Goal: Contribute content

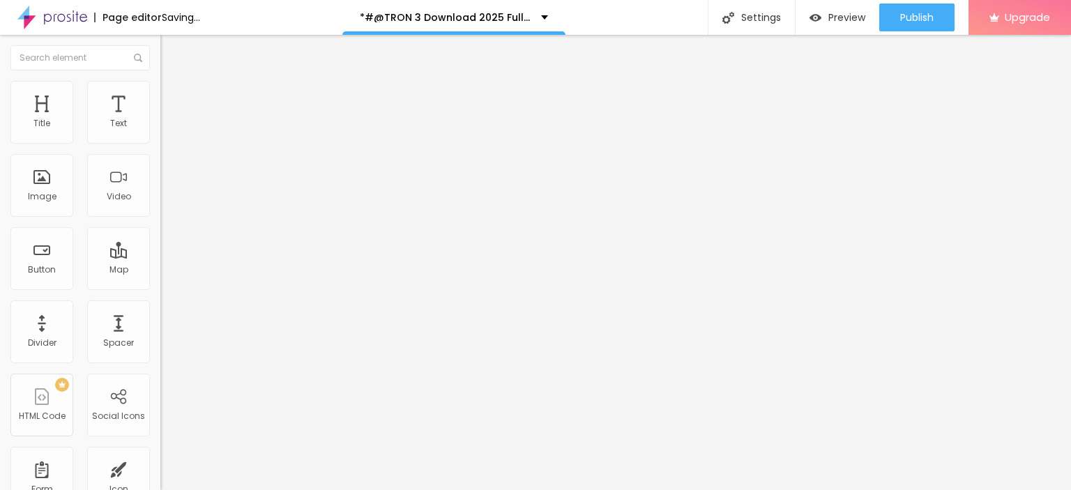
click at [160, 120] on span "Add image" at bounding box center [188, 114] width 57 height 12
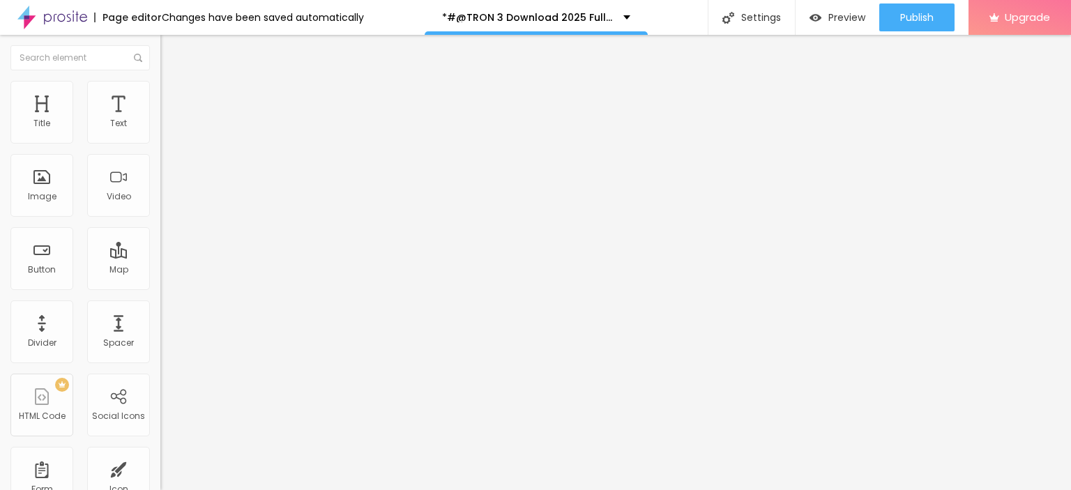
click at [160, 44] on button "Edit Image" at bounding box center [240, 51] width 160 height 32
click at [160, 49] on button "Edit Title" at bounding box center [240, 51] width 160 height 32
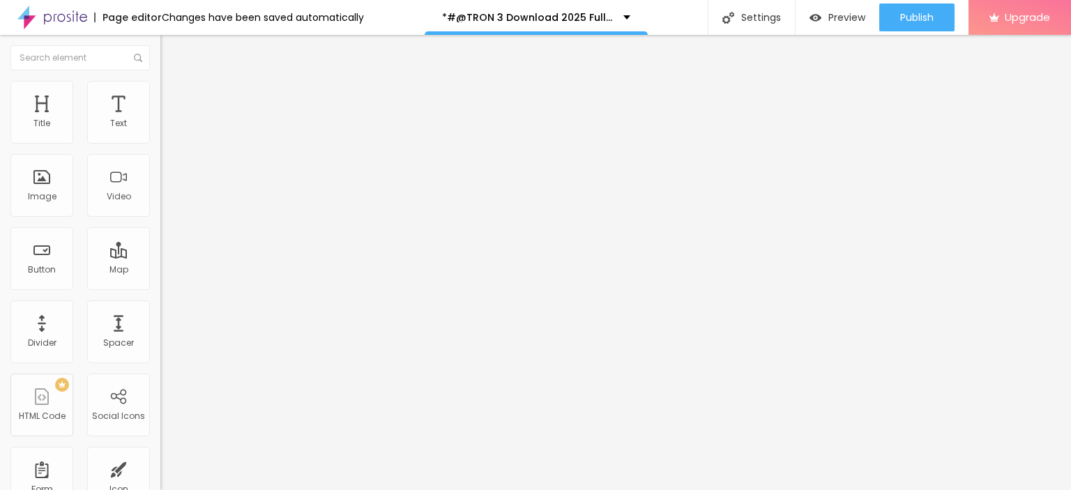
click at [171, 46] on img "button" at bounding box center [176, 50] width 11 height 11
drag, startPoint x: 92, startPoint y: 158, endPoint x: 0, endPoint y: 146, distance: 92.9
click at [160, 146] on div "Text Click me Align Size Default Small Default Big Link URL https:// Open in ne…" at bounding box center [240, 210] width 160 height 203
paste input "LICK HERE ▶️ TRON 3 [2025] ]"
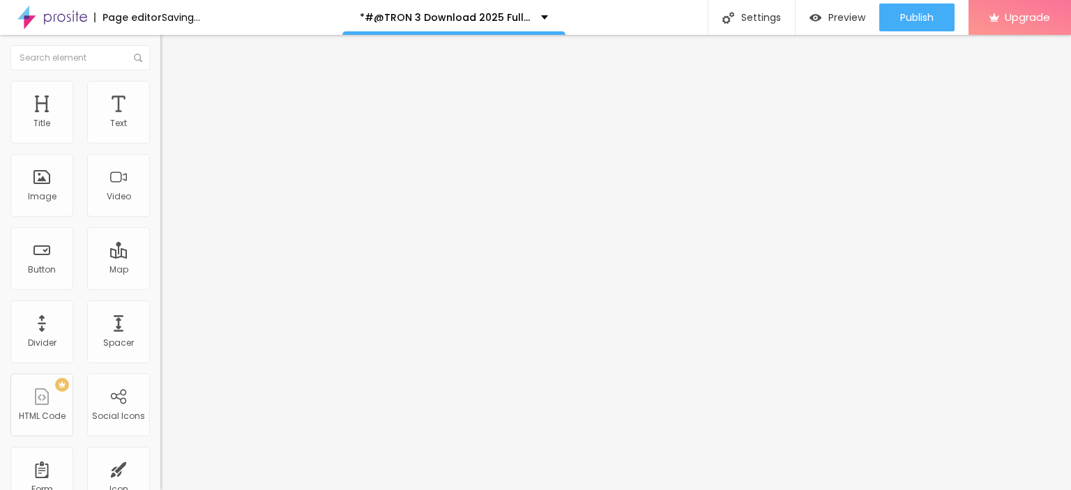
type input "CLICK HERE ▶️ TRON 3 [2025] ]"
click at [160, 167] on img at bounding box center [165, 162] width 10 height 10
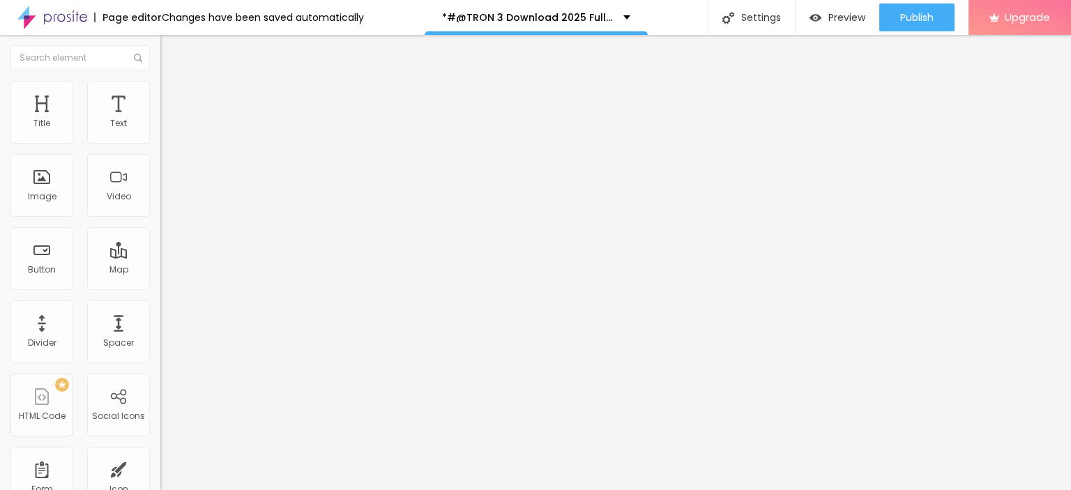
click at [160, 287] on input "https://" at bounding box center [243, 280] width 167 height 14
paste input "streamzy.fun/en/movie/533533/pro"
type input "https://streamzy.fun/en/movie/533533/pro"
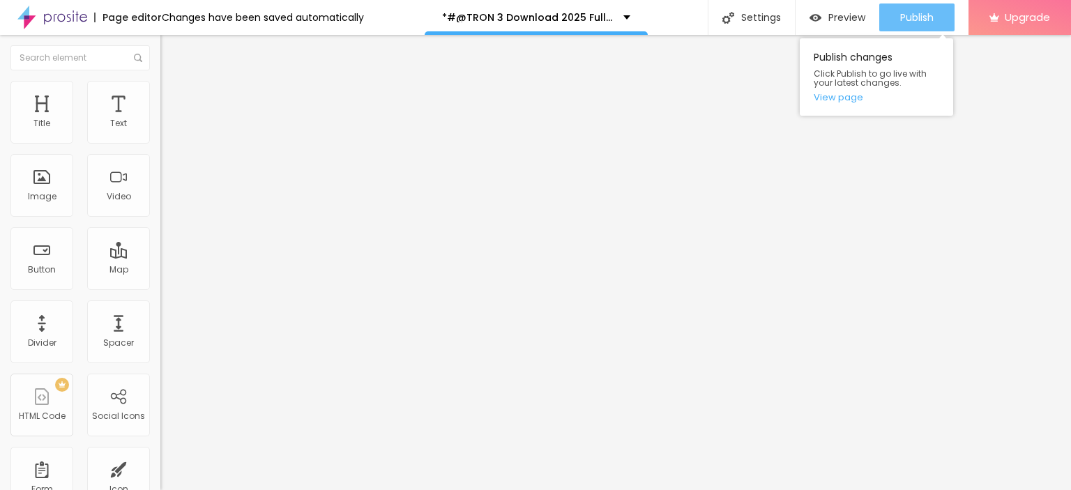
click at [893, 17] on button "Publish" at bounding box center [916, 17] width 75 height 28
drag, startPoint x: 912, startPoint y: 25, endPoint x: 895, endPoint y: 43, distance: 25.2
click at [912, 25] on div "Publish" at bounding box center [916, 17] width 33 height 28
click at [834, 102] on link "View page" at bounding box center [877, 97] width 126 height 9
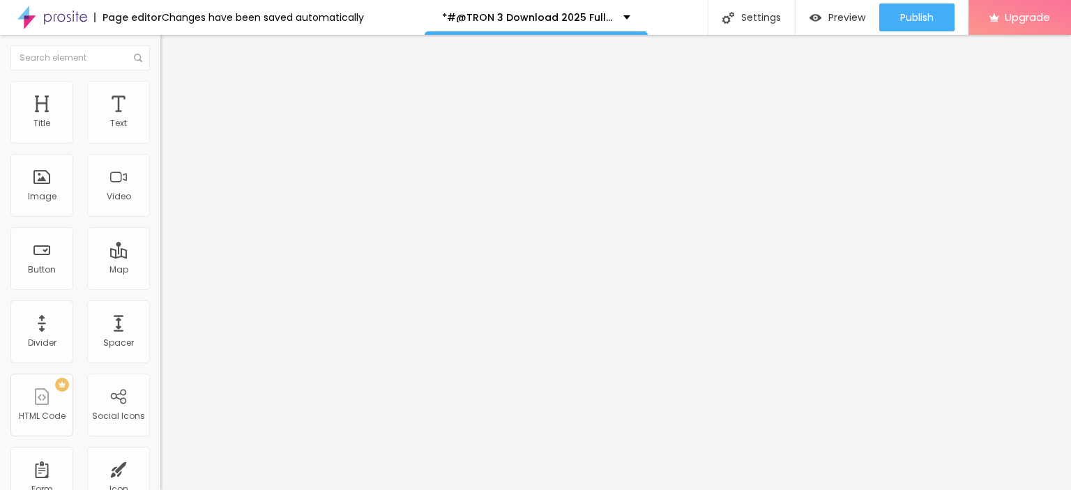
click at [80, 12] on img at bounding box center [52, 17] width 70 height 35
